Goal: Navigation & Orientation: Find specific page/section

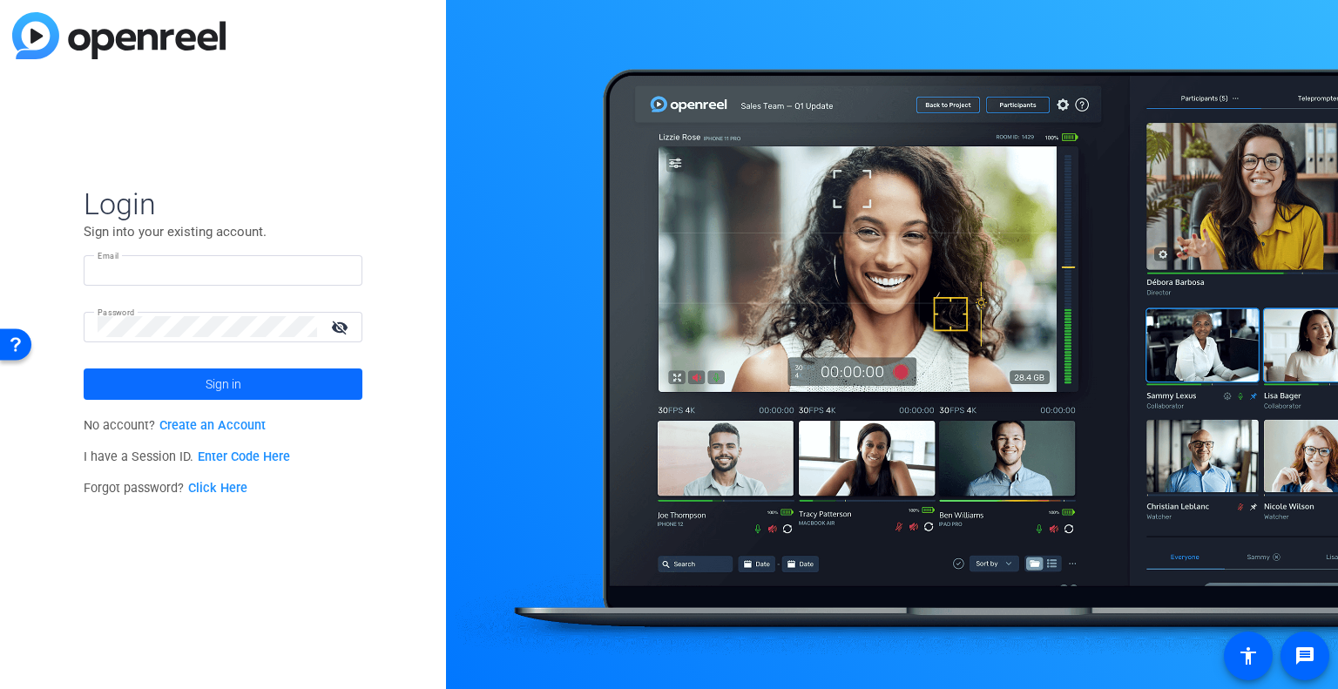
type input "[PERSON_NAME][EMAIL_ADDRESS][PERSON_NAME][DOMAIN_NAME]"
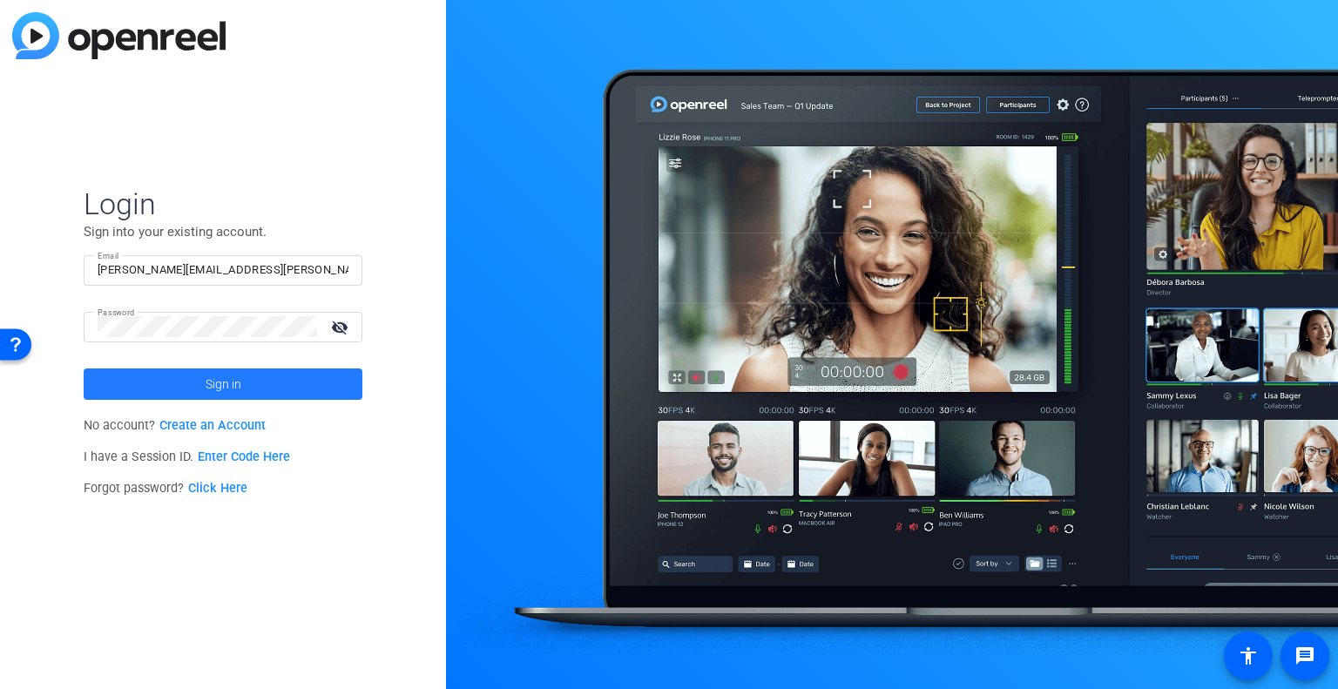
click at [192, 382] on span at bounding box center [223, 384] width 279 height 42
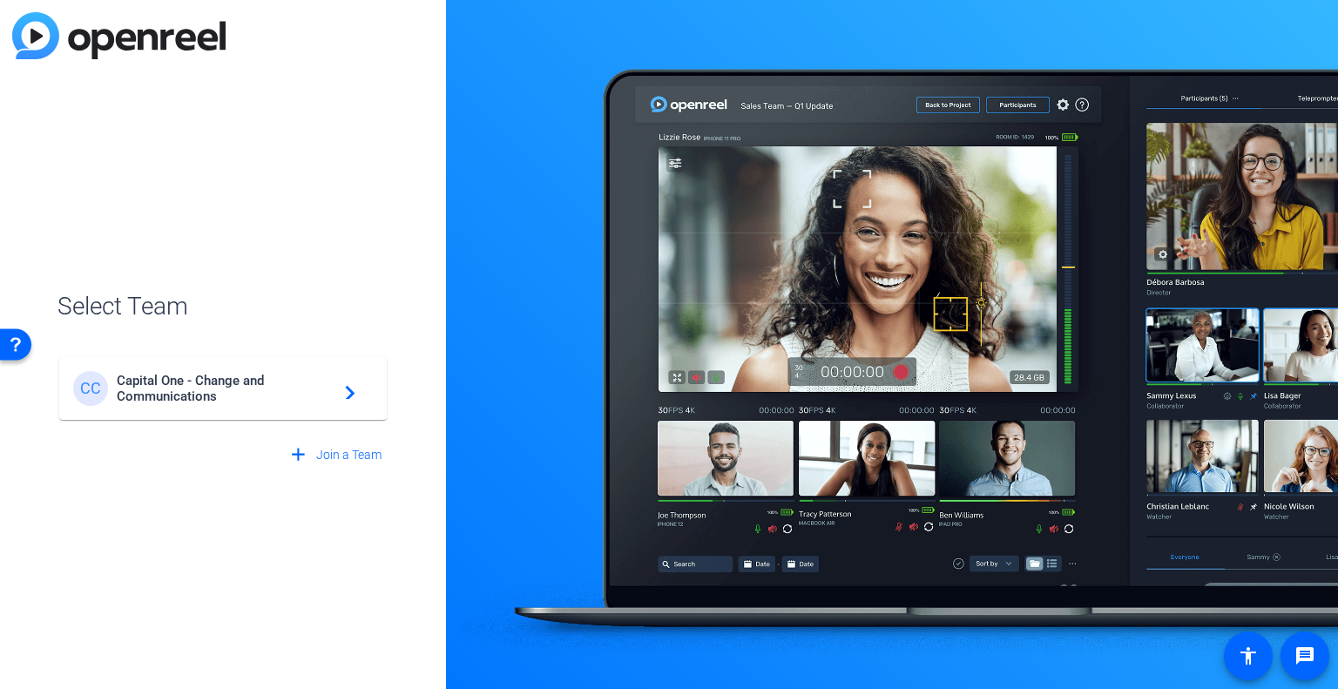
click at [324, 379] on span "Capital One - Change and Communications" at bounding box center [226, 388] width 218 height 31
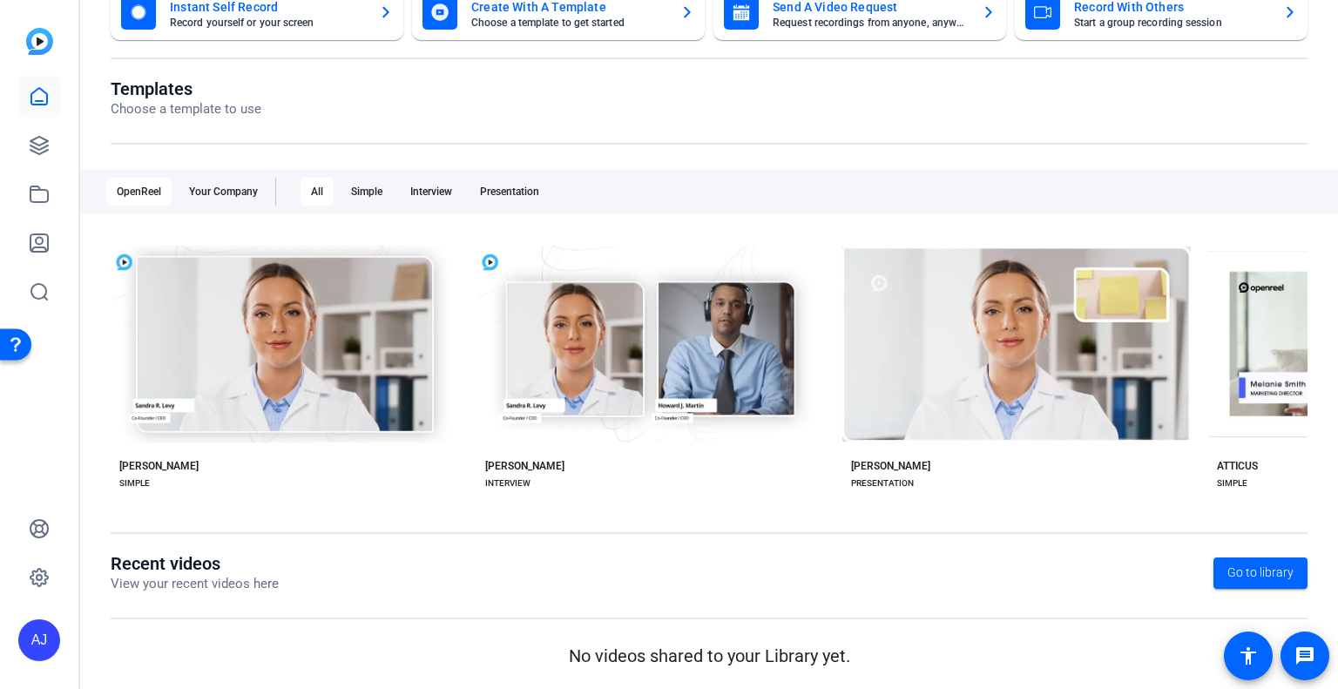
scroll to position [132, 0]
click at [38, 142] on icon at bounding box center [39, 145] width 21 height 21
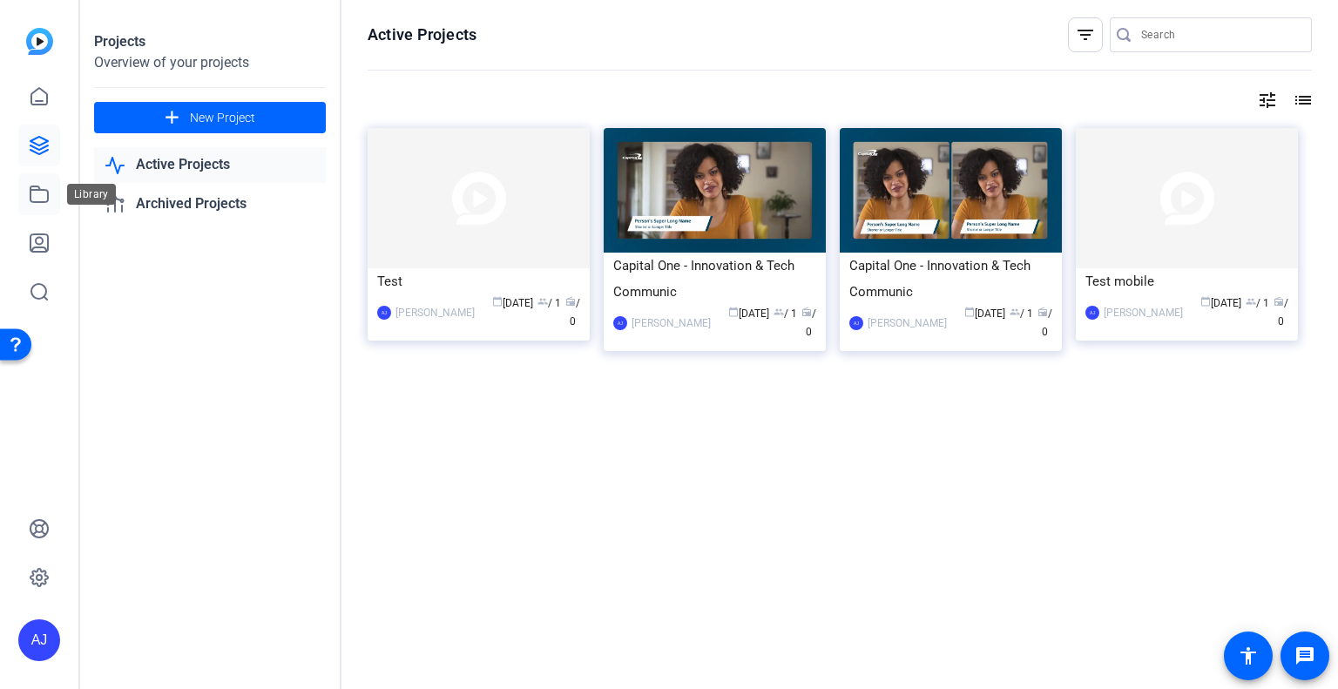
click at [37, 186] on icon at bounding box center [38, 194] width 17 height 16
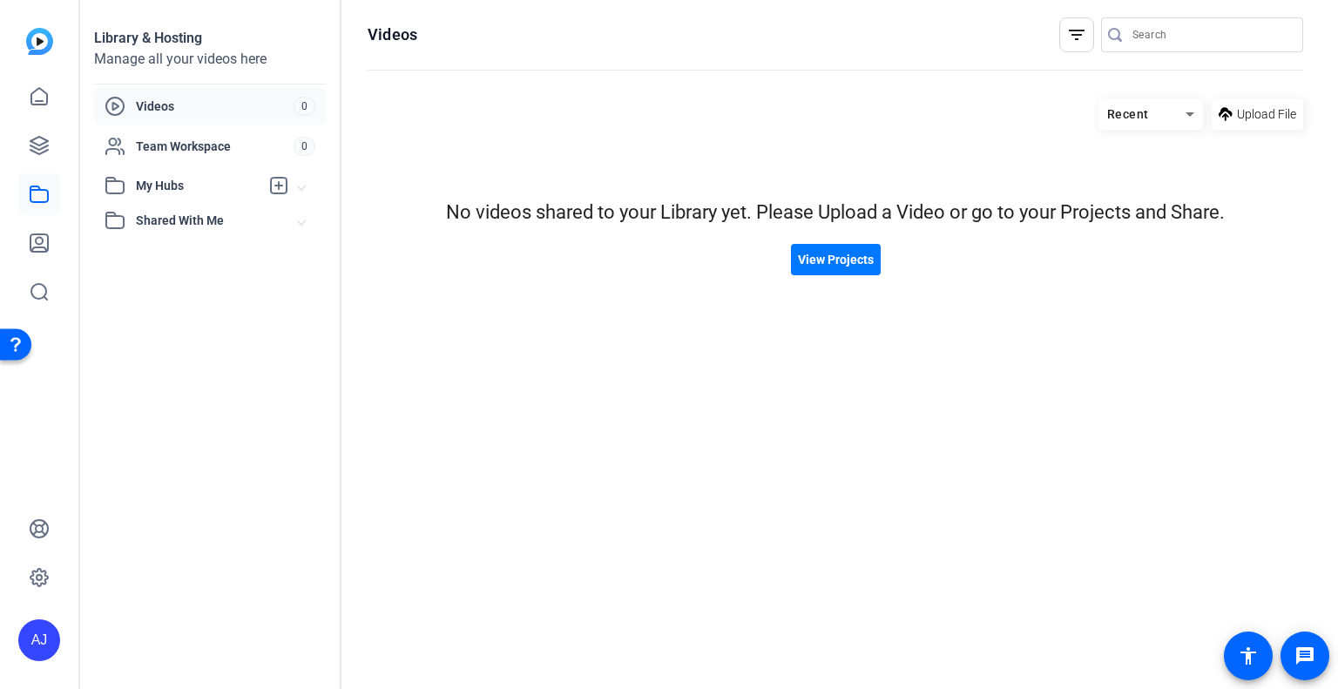
click at [171, 215] on span "Shared With Me" at bounding box center [217, 221] width 162 height 18
